Goal: Use online tool/utility: Utilize a website feature to perform a specific function

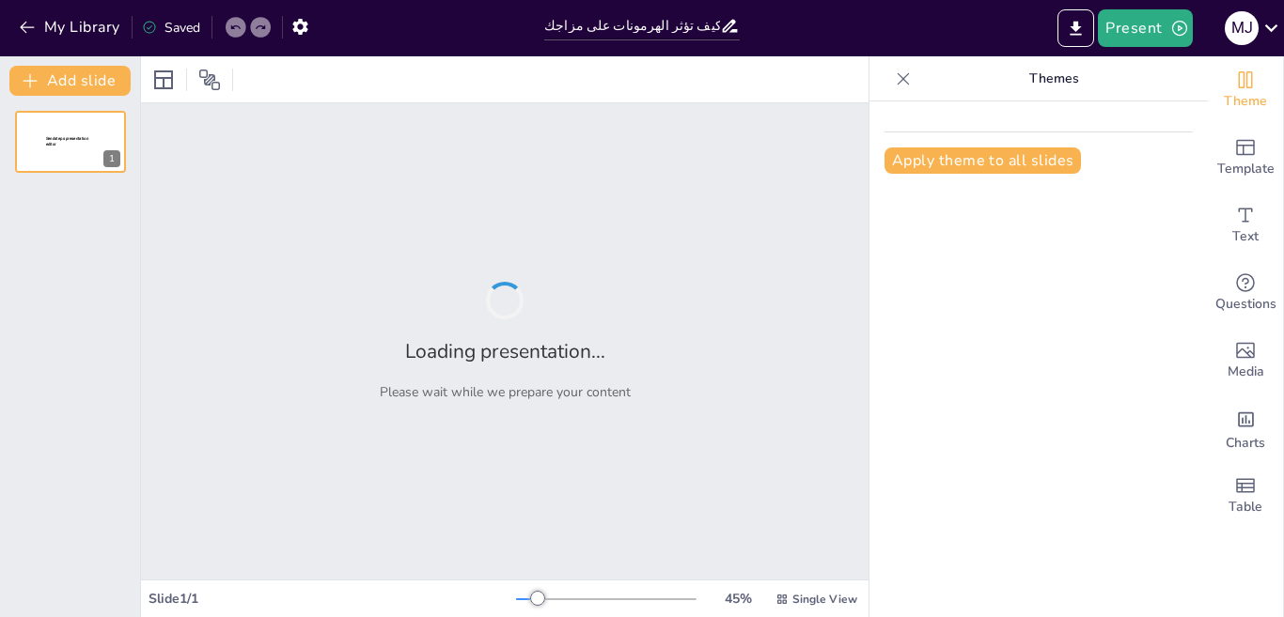
type input "إدارة المشاعر: كيف تؤثر الهرمونات على مزاجك"
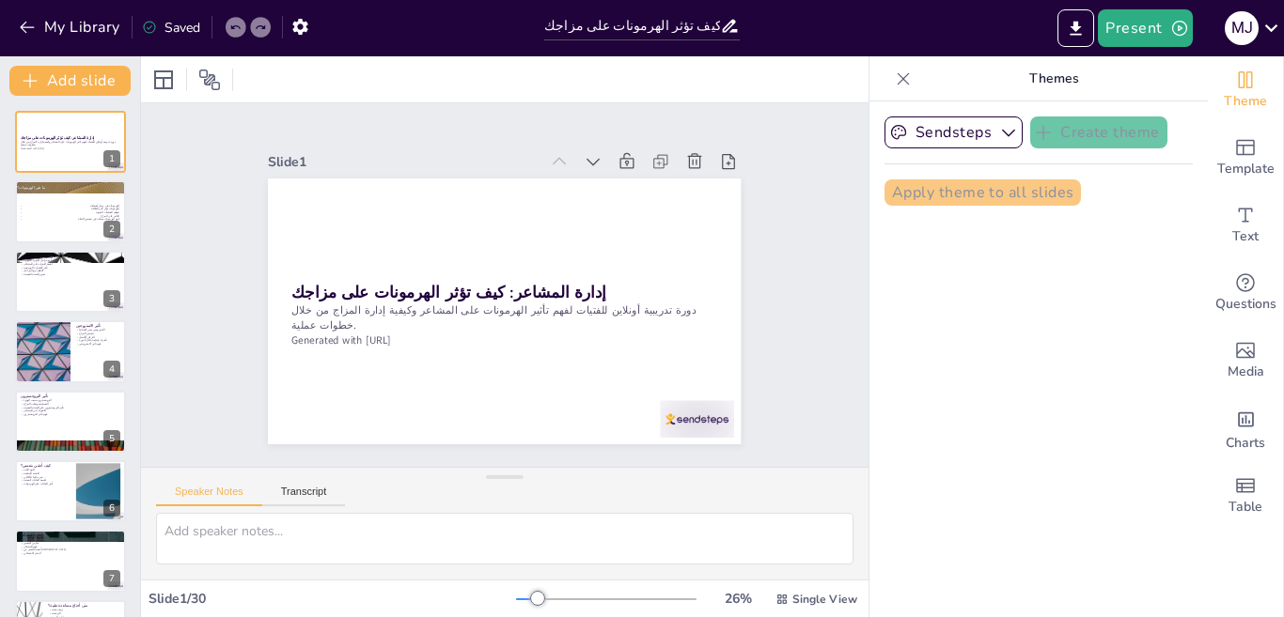
checkbox input "true"
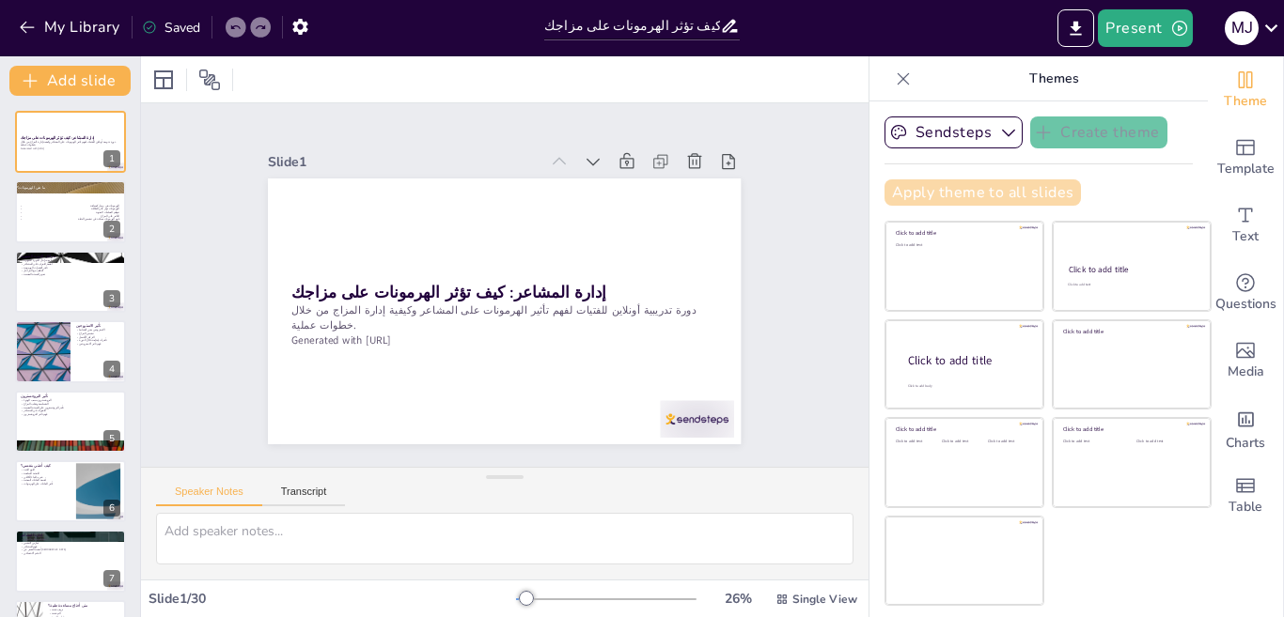
click at [946, 195] on button "Apply theme to all slides" at bounding box center [982, 193] width 196 height 26
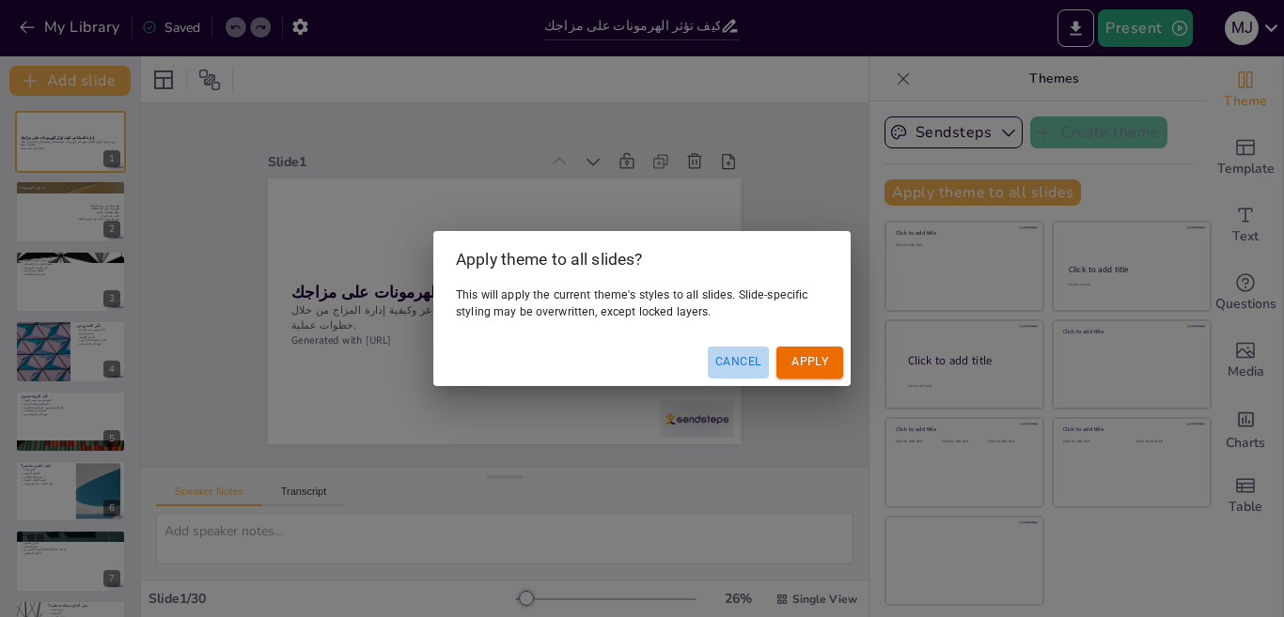
click at [737, 367] on button "Cancel" at bounding box center [738, 362] width 61 height 31
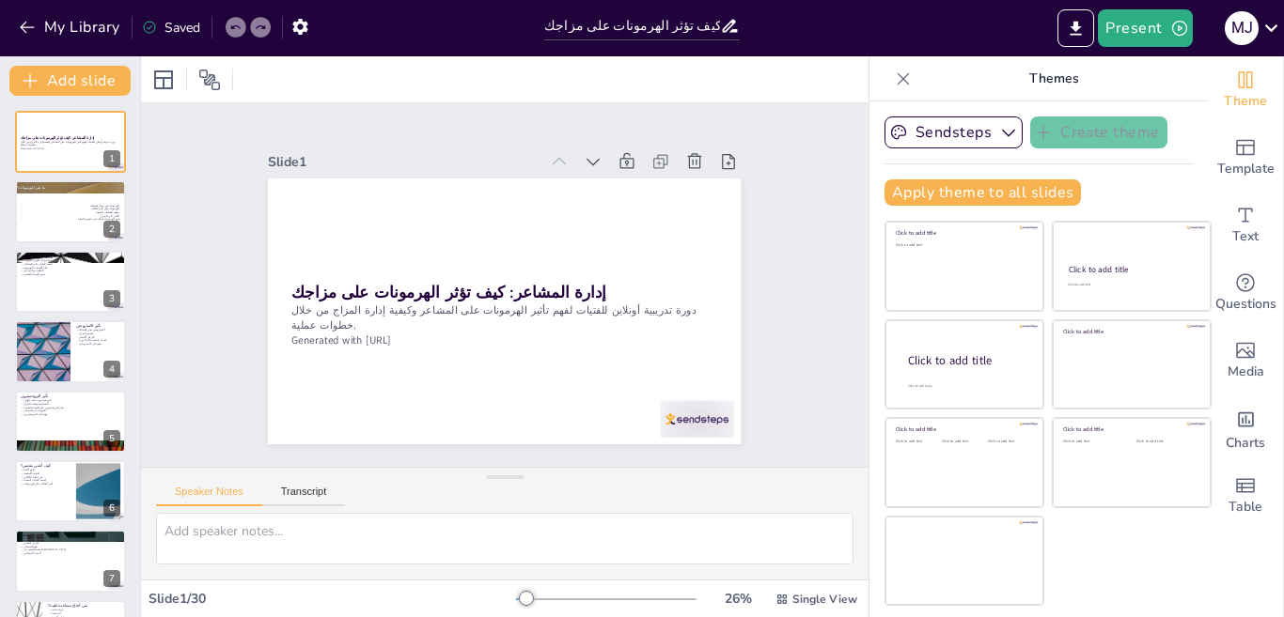
click at [737, 356] on div "Slide 1 إدارة المشاعر: كيف تؤثر الهرمونات على مزاجك دورة تدريبية أونلاين للفتيا…" at bounding box center [504, 285] width 578 height 319
checkbox input "true"
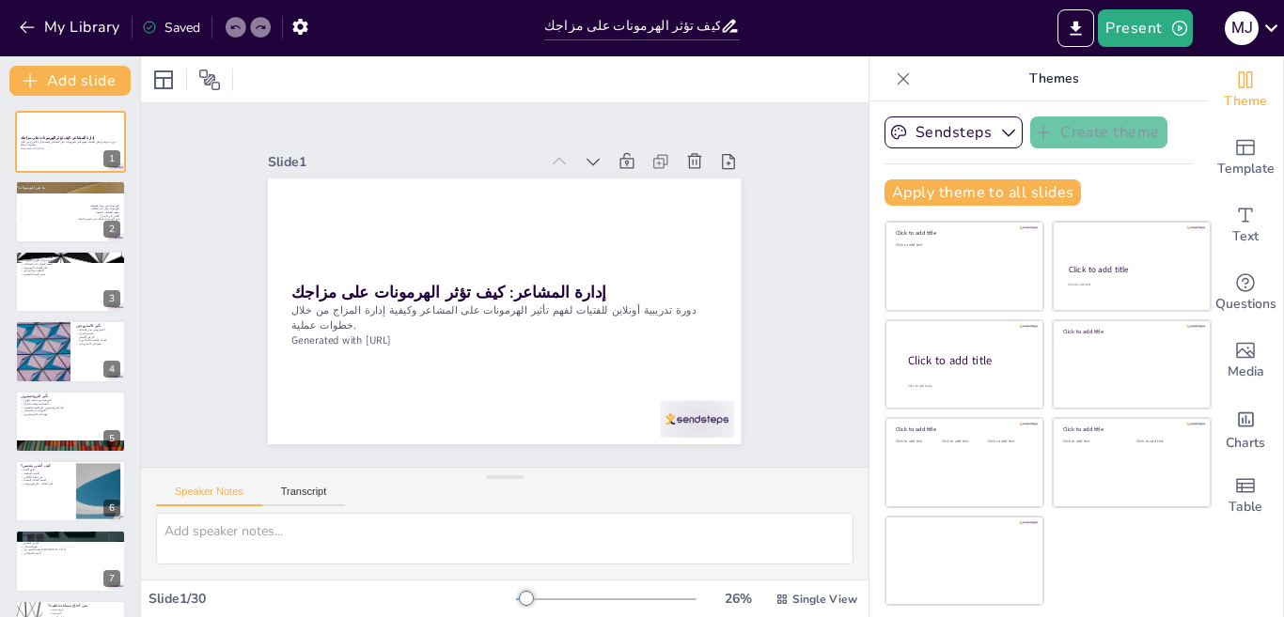
checkbox input "true"
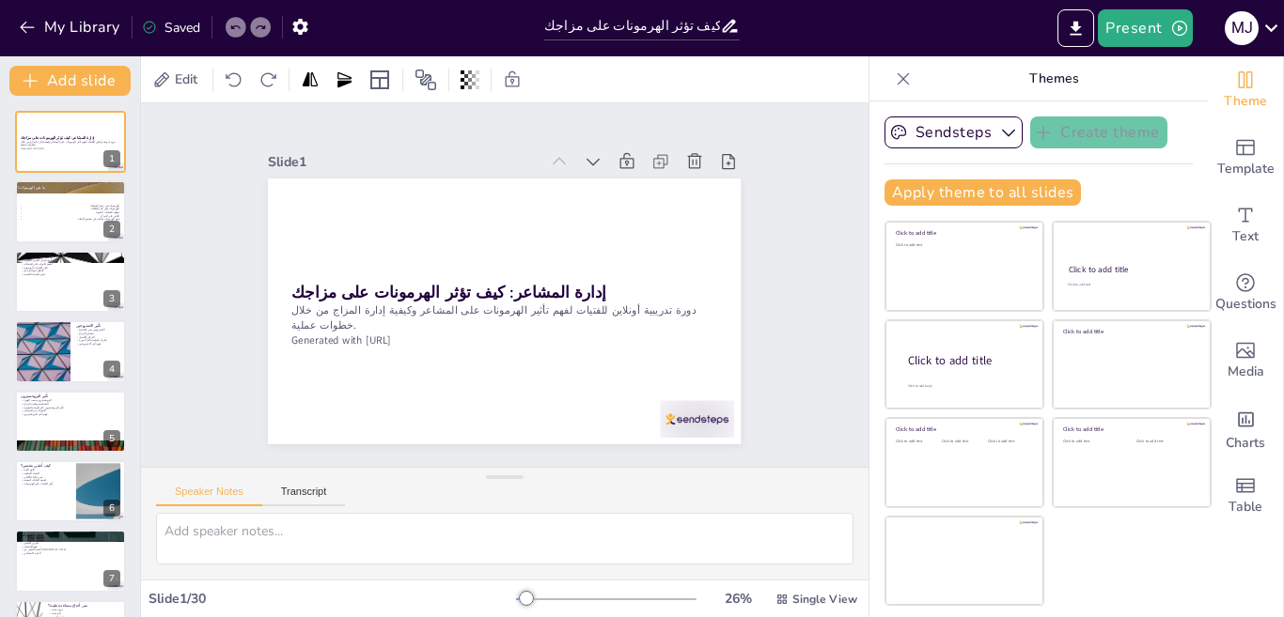
checkbox input "true"
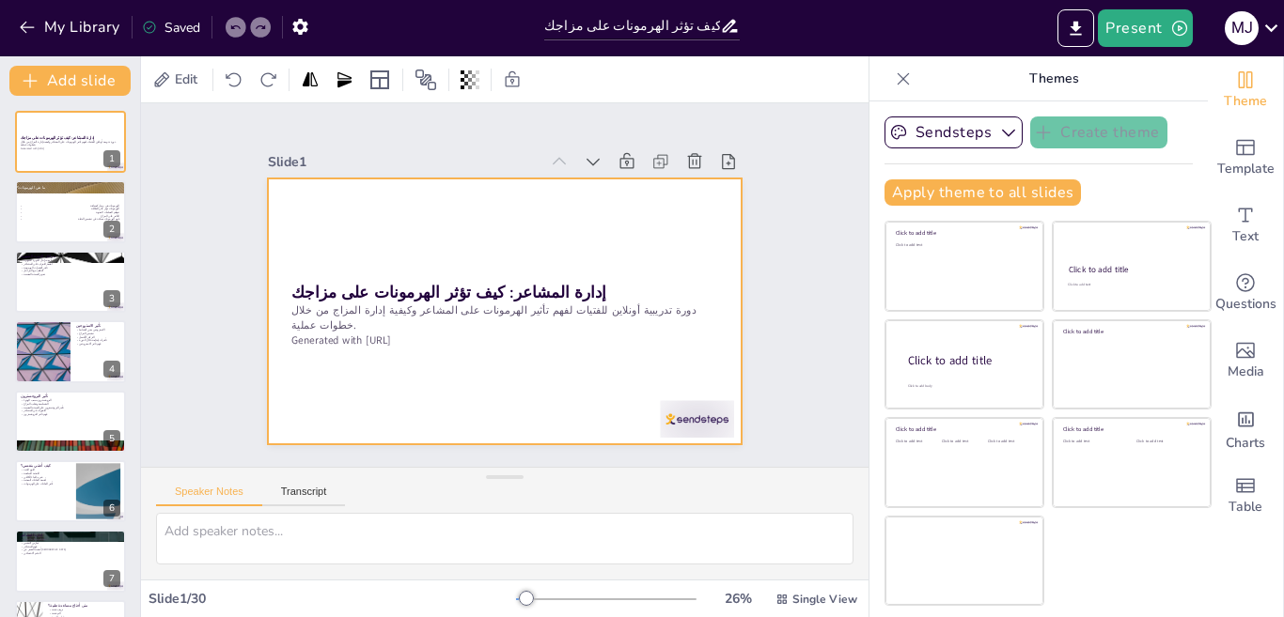
checkbox input "true"
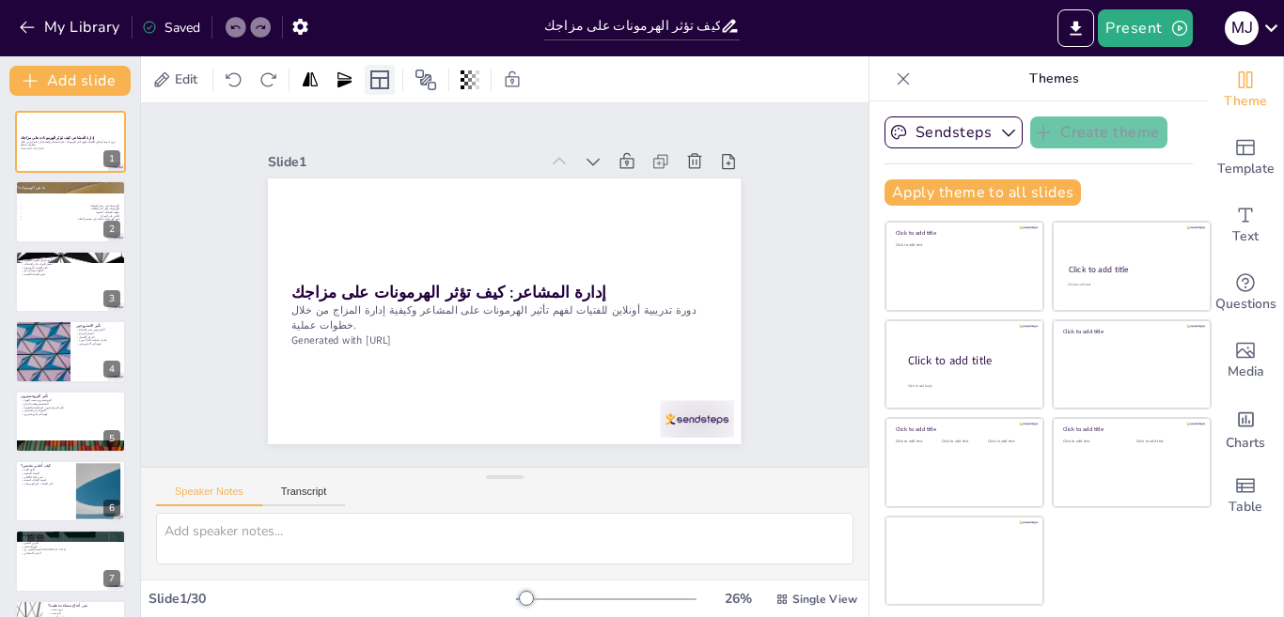
click at [389, 86] on icon at bounding box center [379, 80] width 23 height 23
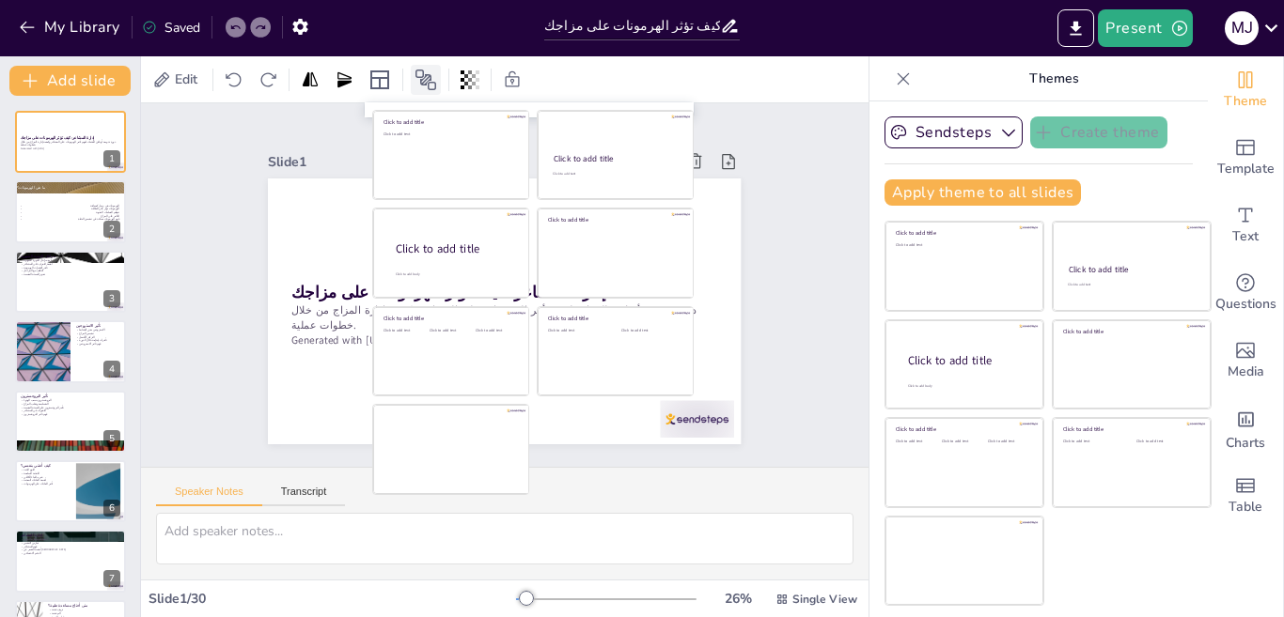
click at [422, 76] on icon at bounding box center [425, 80] width 21 height 21
checkbox input "true"
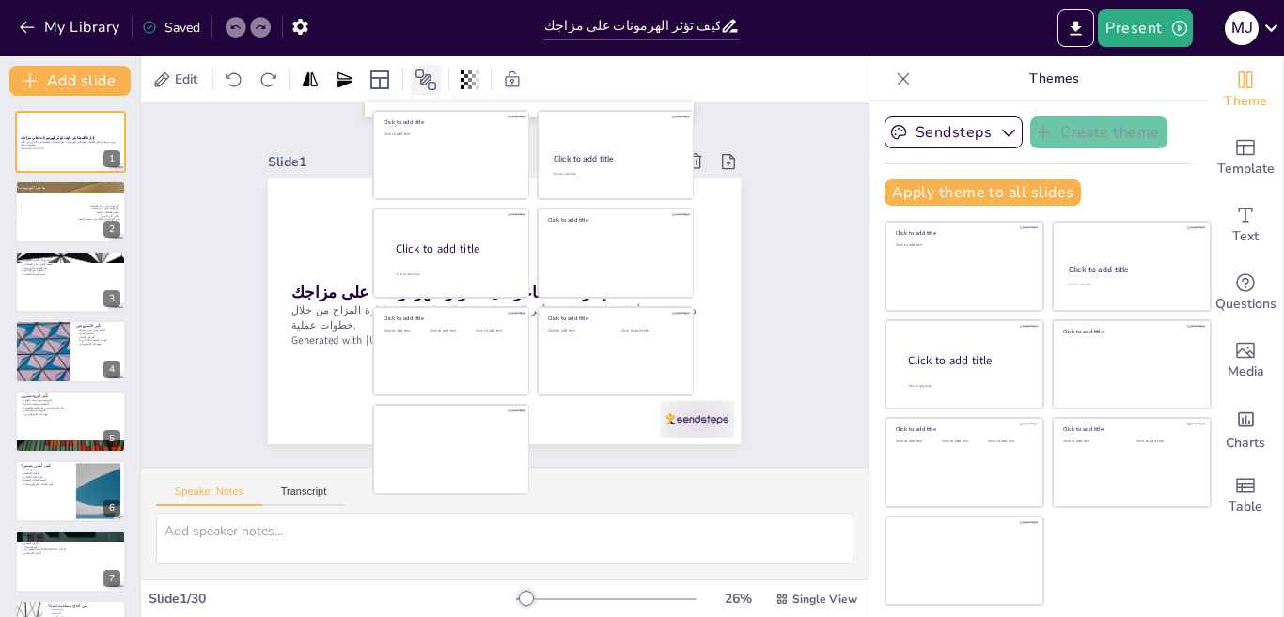
checkbox input "true"
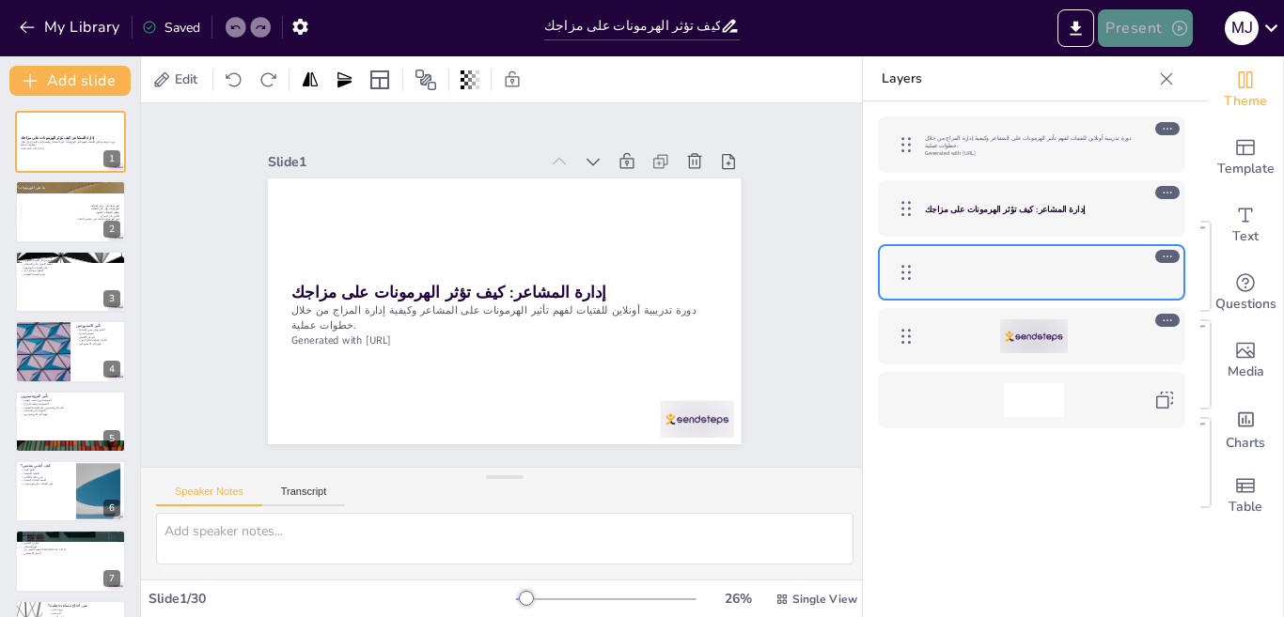
click at [1150, 27] on button "Present" at bounding box center [1145, 28] width 94 height 38
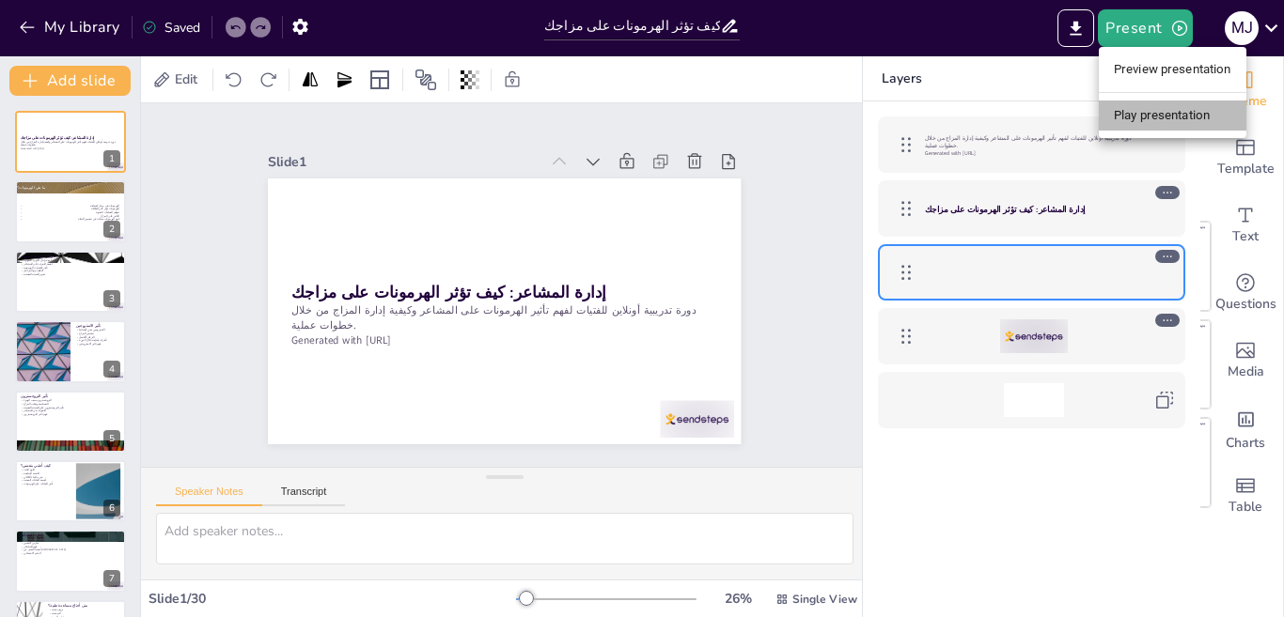
click at [1195, 119] on li "Play presentation" at bounding box center [1173, 116] width 148 height 30
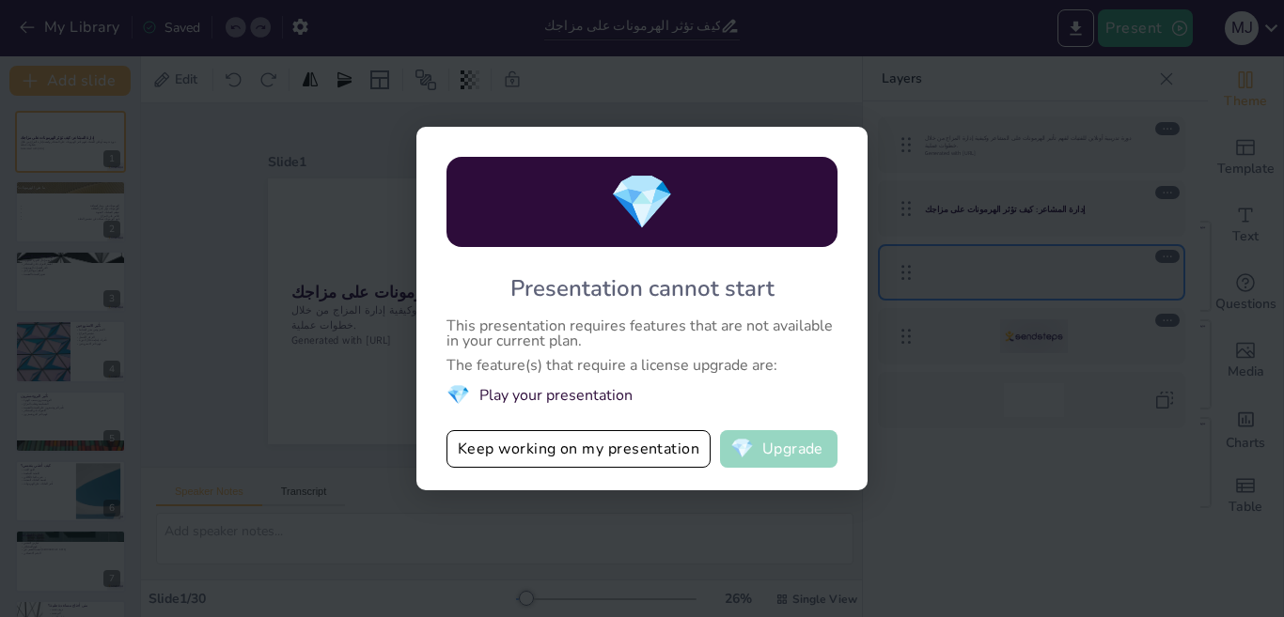
click at [739, 445] on span "💎" at bounding box center [741, 449] width 23 height 19
checkbox input "true"
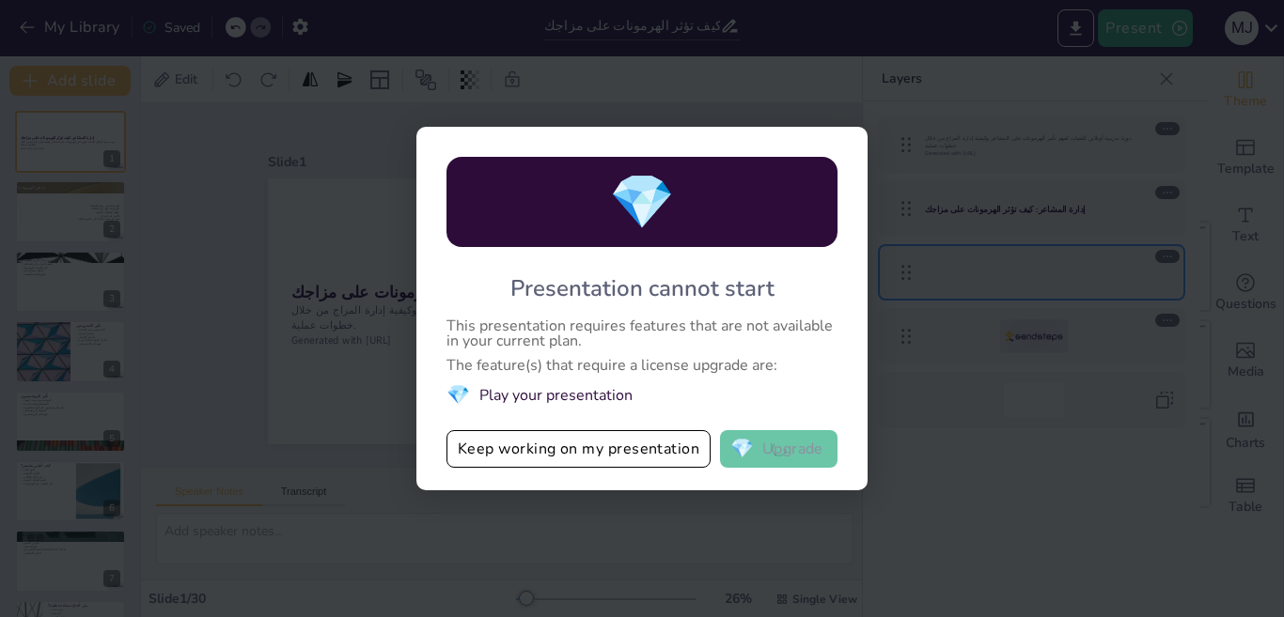
checkbox input "true"
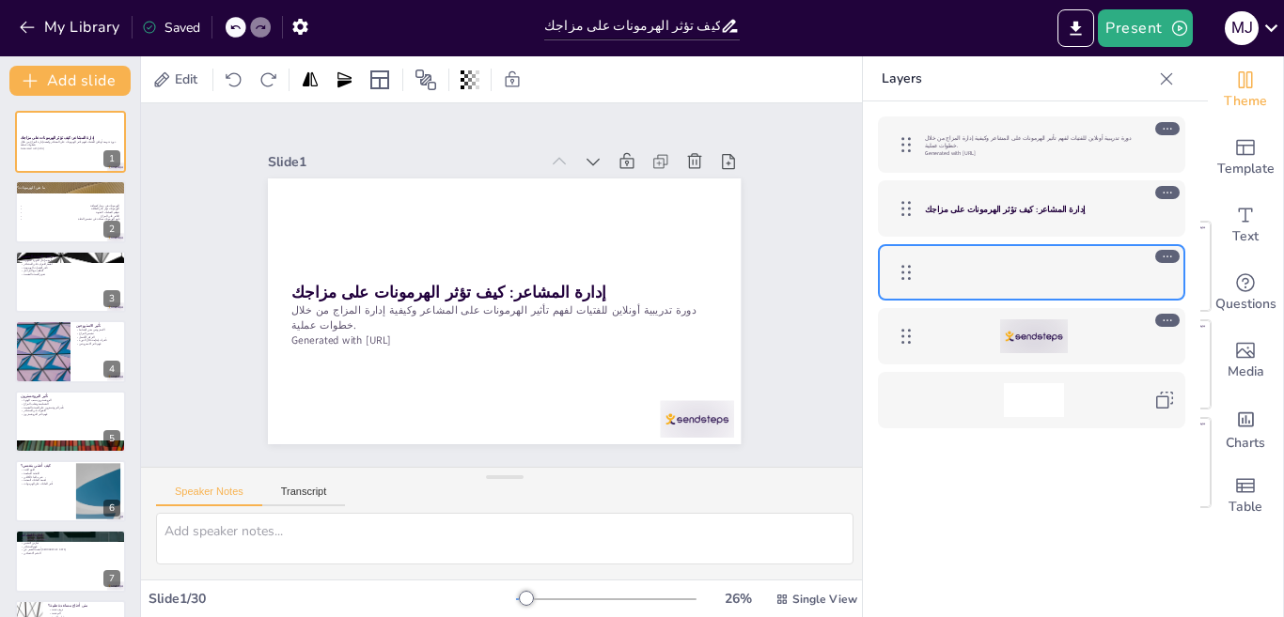
checkbox input "true"
